Goal: Find specific page/section: Find specific page/section

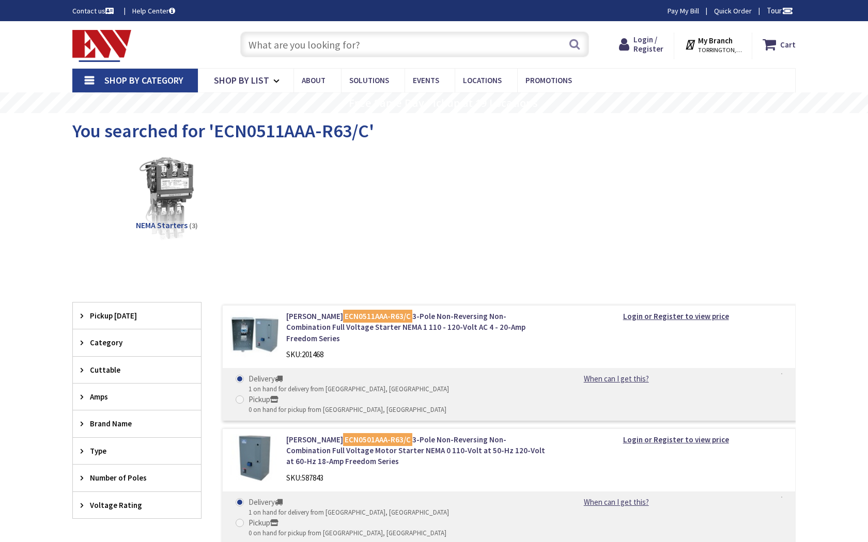
type input "Stormont, [GEOGRAPHIC_DATA], and [STREET_ADDRESS]"
